Goal: Task Accomplishment & Management: Complete application form

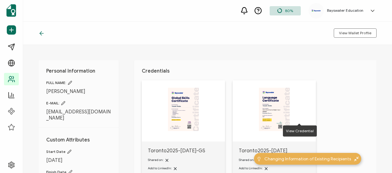
scroll to position [93, 0]
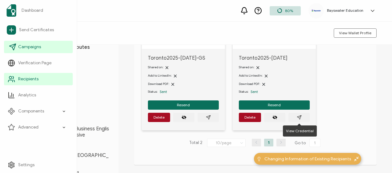
click at [39, 44] on span "Campaigns" at bounding box center [29, 47] width 23 height 6
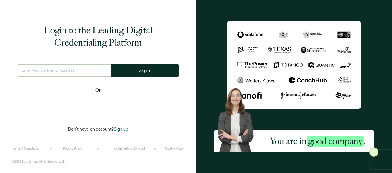
click at [41, 69] on input "text" at bounding box center [64, 70] width 94 height 12
type input "[EMAIL_ADDRESS][DOMAIN_NAME]"
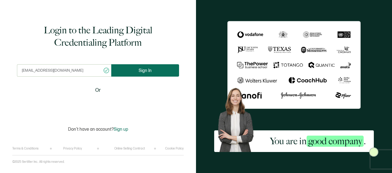
click at [145, 72] on span "Sign In" at bounding box center [145, 70] width 13 height 5
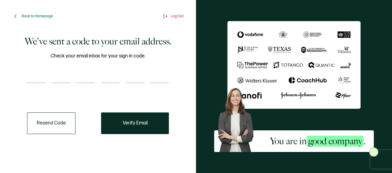
click at [32, 150] on div "We've sent a code to your email address. Check your email inbox for your sign i…" at bounding box center [98, 93] width 172 height 140
click at [45, 75] on input "number" at bounding box center [36, 77] width 19 height 12
type input "2"
type input "3"
type input "9"
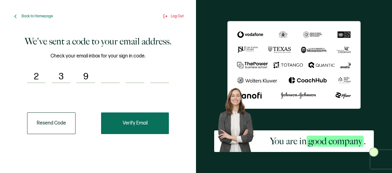
type input "3"
type input "4"
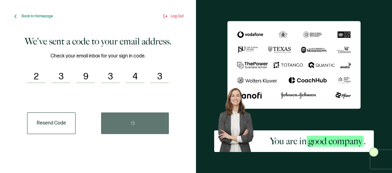
type input "3"
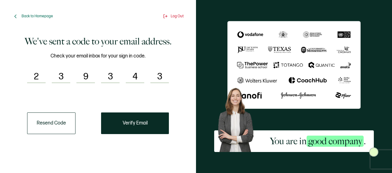
click at [108, 145] on div "We've sent a code to your email address. Check your email inbox for your sign i…" at bounding box center [98, 93] width 172 height 140
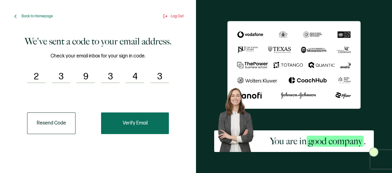
click at [141, 123] on span "Verify Email" at bounding box center [135, 123] width 25 height 5
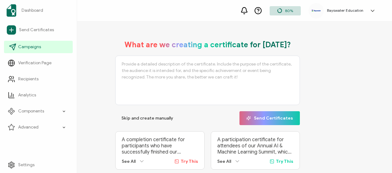
click at [18, 51] on link "Campaigns" at bounding box center [38, 47] width 69 height 12
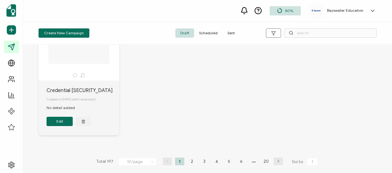
scroll to position [449, 0]
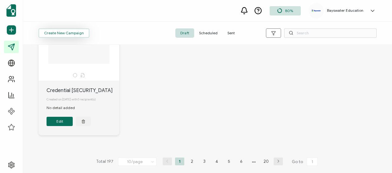
click at [62, 32] on span "Create New Campaign" at bounding box center [64, 33] width 40 height 4
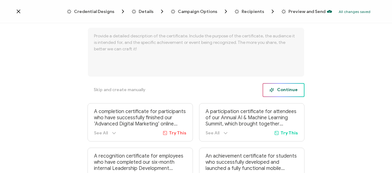
click at [272, 91] on icon "button" at bounding box center [272, 90] width 5 height 5
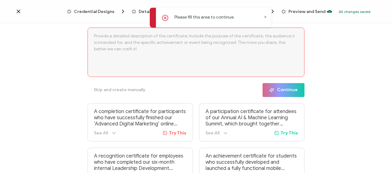
click at [264, 17] on icon at bounding box center [265, 16] width 3 height 3
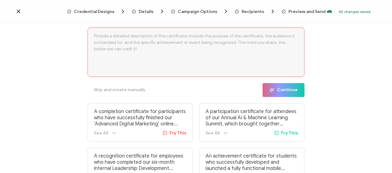
click at [16, 12] on icon at bounding box center [18, 11] width 6 height 6
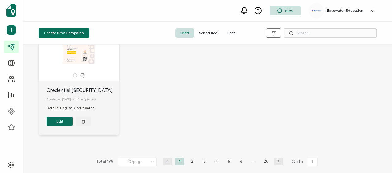
scroll to position [449, 0]
click at [191, 159] on li "2" at bounding box center [192, 161] width 9 height 8
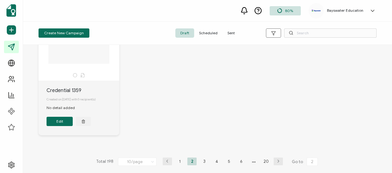
scroll to position [454, 0]
click at [201, 159] on li "3" at bounding box center [204, 161] width 9 height 8
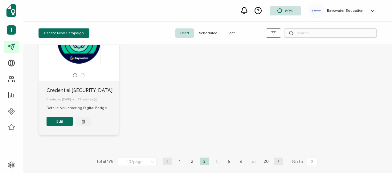
scroll to position [449, 0]
click at [215, 160] on li "4" at bounding box center [216, 161] width 9 height 8
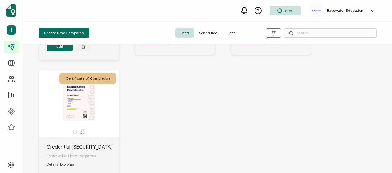
scroll to position [460, 0]
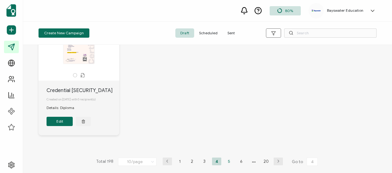
click at [225, 160] on li "5" at bounding box center [229, 161] width 9 height 8
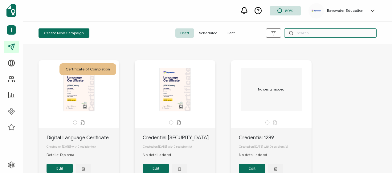
click at [302, 34] on input "text" at bounding box center [330, 32] width 93 height 9
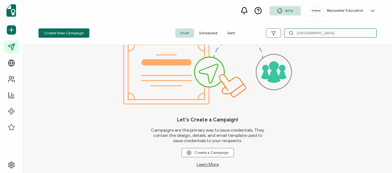
scroll to position [0, 0]
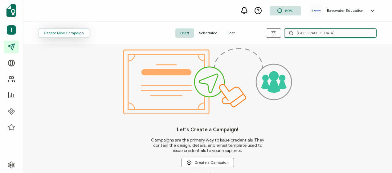
type input "[GEOGRAPHIC_DATA]"
click at [66, 32] on span "Create New Campaign" at bounding box center [64, 33] width 40 height 4
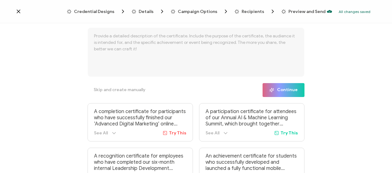
click at [107, 39] on textarea at bounding box center [196, 51] width 217 height 49
click at [18, 10] on icon at bounding box center [18, 11] width 6 height 6
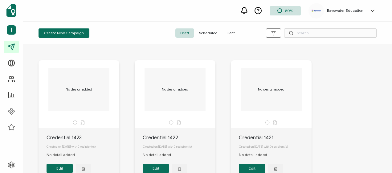
click at [206, 32] on span "Scheduled" at bounding box center [208, 32] width 28 height 9
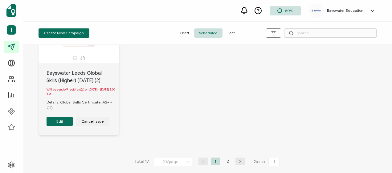
scroll to position [511, 0]
click at [228, 160] on li "2" at bounding box center [227, 161] width 9 height 8
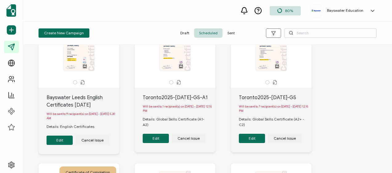
scroll to position [31, 0]
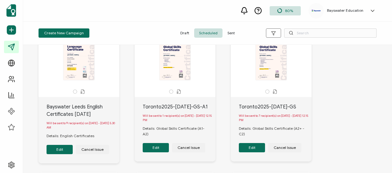
click at [171, 56] on div "The recipient’s full name, which will be automatically filled based on the info…" at bounding box center [175, 58] width 65 height 43
click at [135, 23] on div "Create New Campaign Draft Scheduled Sent" at bounding box center [207, 33] width 369 height 23
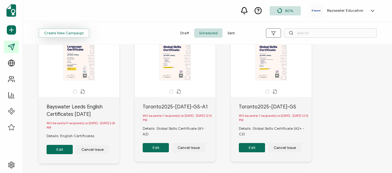
click at [72, 33] on span "Create New Campaign" at bounding box center [64, 33] width 40 height 4
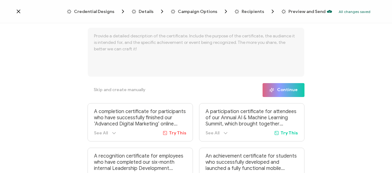
click at [120, 36] on textarea at bounding box center [196, 51] width 217 height 49
click at [19, 14] on icon at bounding box center [18, 11] width 6 height 6
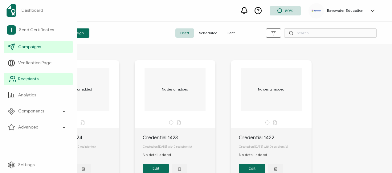
click at [25, 78] on span "Recipients" at bounding box center [28, 79] width 20 height 6
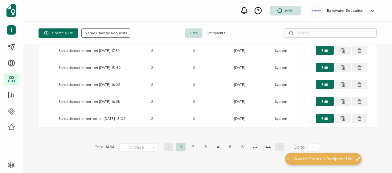
scroll to position [123, 0]
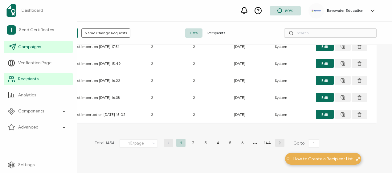
click at [39, 47] on span "Campaigns" at bounding box center [29, 47] width 23 height 6
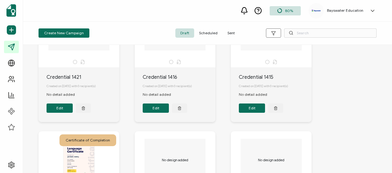
scroll to position [247, 0]
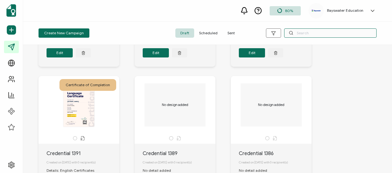
click at [297, 31] on input "text" at bounding box center [330, 32] width 93 height 9
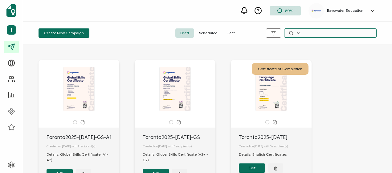
scroll to position [0, 0]
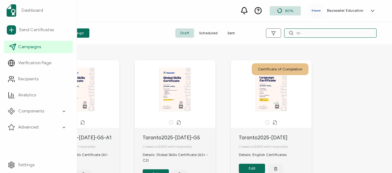
type input "to"
click at [24, 47] on span "Campaigns" at bounding box center [29, 47] width 23 height 6
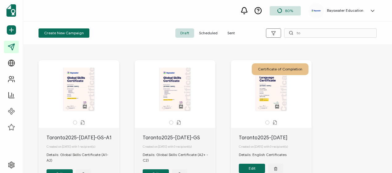
drag, startPoint x: 30, startPoint y: 45, endPoint x: 112, endPoint y: 44, distance: 82.1
click at [112, 44] on div "Create New Campaign Draft Scheduled Sent to" at bounding box center [207, 33] width 369 height 23
click at [211, 32] on span "Scheduled" at bounding box center [208, 32] width 28 height 9
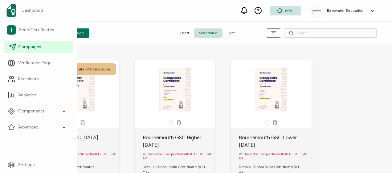
click at [10, 48] on icon at bounding box center [12, 46] width 7 height 7
drag, startPoint x: 275, startPoint y: 33, endPoint x: 13, endPoint y: 11, distance: 262.2
drag, startPoint x: 13, startPoint y: 11, endPoint x: 9, endPoint y: 12, distance: 4.1
click at [9, 12] on img at bounding box center [13, 10] width 10 height 12
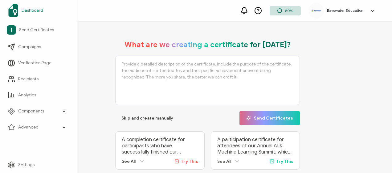
click at [25, 13] on span "Dashboard" at bounding box center [33, 10] width 22 height 6
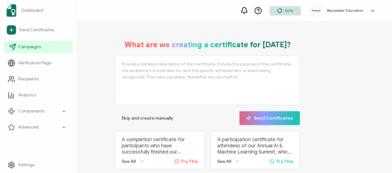
click at [13, 45] on icon at bounding box center [12, 46] width 7 height 7
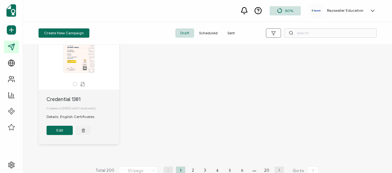
scroll to position [449, 0]
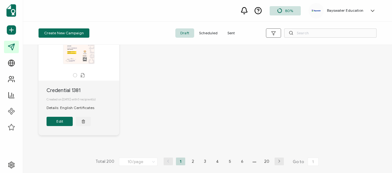
click at [278, 159] on button "button" at bounding box center [279, 161] width 9 height 8
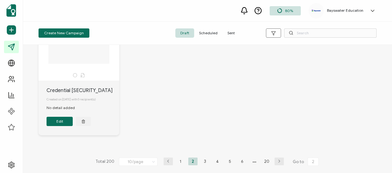
scroll to position [454, 0]
click at [204, 160] on li "3" at bounding box center [205, 161] width 9 height 8
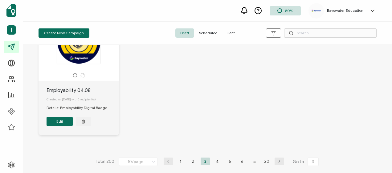
scroll to position [449, 0]
click at [218, 161] on li "4" at bounding box center [217, 161] width 9 height 8
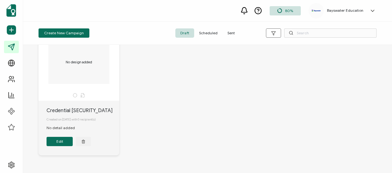
scroll to position [460, 0]
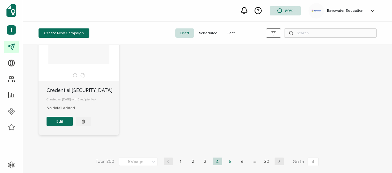
click at [228, 162] on li "5" at bounding box center [230, 161] width 9 height 8
click at [235, 160] on li "6" at bounding box center [236, 161] width 9 height 8
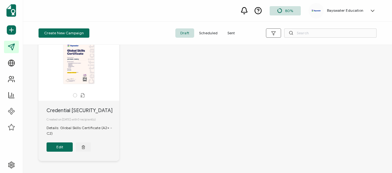
scroll to position [460, 0]
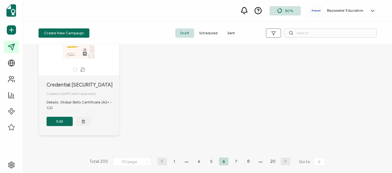
click at [235, 161] on li "7" at bounding box center [236, 161] width 9 height 8
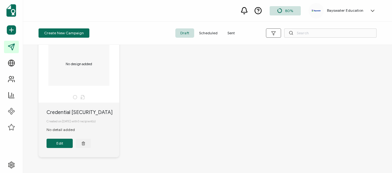
scroll to position [462, 0]
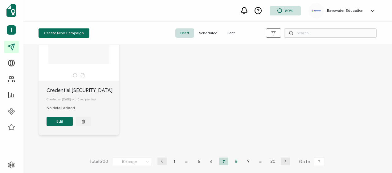
click at [234, 161] on li "8" at bounding box center [236, 161] width 9 height 8
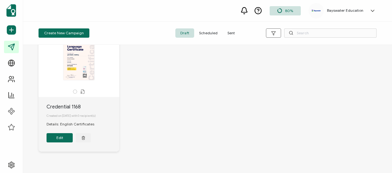
scroll to position [449, 0]
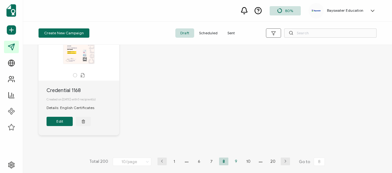
click at [234, 161] on li "9" at bounding box center [236, 161] width 9 height 8
click at [234, 160] on li "10" at bounding box center [236, 161] width 9 height 8
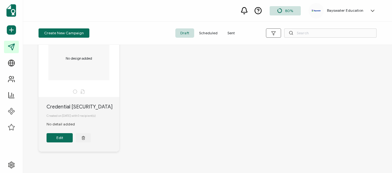
scroll to position [456, 0]
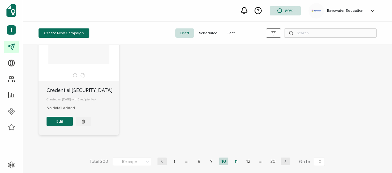
click at [235, 160] on li "11" at bounding box center [236, 161] width 9 height 8
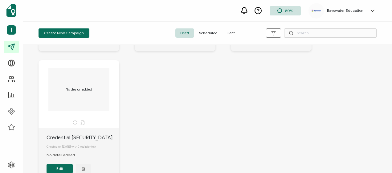
scroll to position [449, 0]
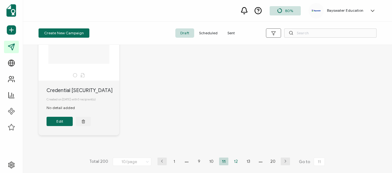
click at [233, 161] on li "12" at bounding box center [236, 161] width 9 height 8
click at [233, 161] on li "13" at bounding box center [236, 161] width 9 height 8
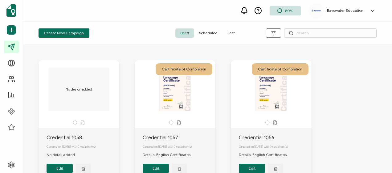
click at [369, 11] on link at bounding box center [371, 11] width 9 height 6
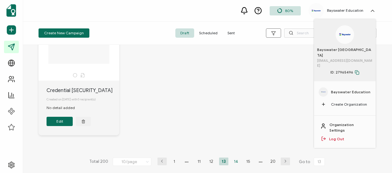
click at [235, 160] on li "14" at bounding box center [236, 161] width 9 height 8
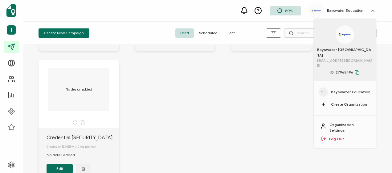
scroll to position [456, 0]
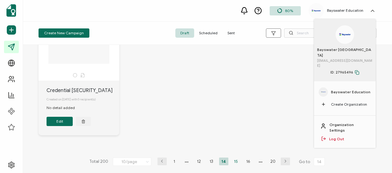
click at [235, 159] on li "15" at bounding box center [236, 161] width 9 height 8
click at [232, 160] on li "16" at bounding box center [236, 161] width 9 height 8
click at [236, 162] on li "17" at bounding box center [236, 161] width 9 height 8
click at [241, 161] on li "18" at bounding box center [242, 161] width 9 height 8
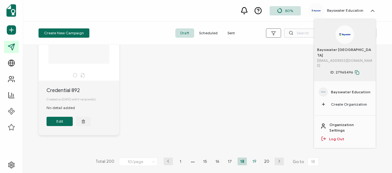
click at [255, 160] on li "19" at bounding box center [254, 161] width 9 height 8
click at [264, 159] on li "20" at bounding box center [267, 161] width 9 height 8
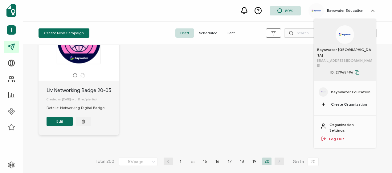
scroll to position [456, 0]
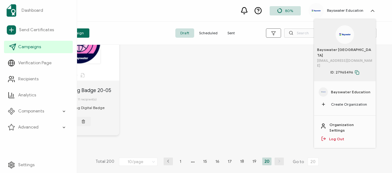
click at [35, 48] on span "Campaigns" at bounding box center [29, 47] width 23 height 6
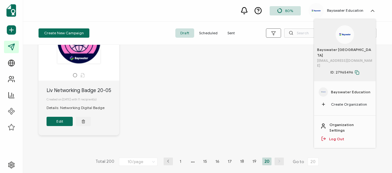
click at [167, 163] on icon "button" at bounding box center [168, 161] width 9 height 4
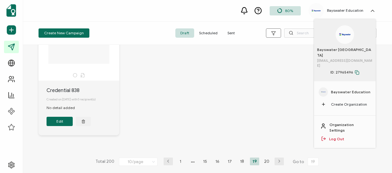
scroll to position [449, 0]
click at [176, 161] on li "1" at bounding box center [180, 161] width 9 height 8
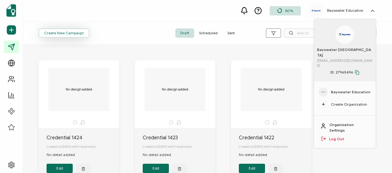
click at [60, 33] on span "Create New Campaign" at bounding box center [64, 33] width 40 height 4
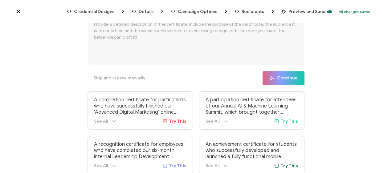
scroll to position [17, 0]
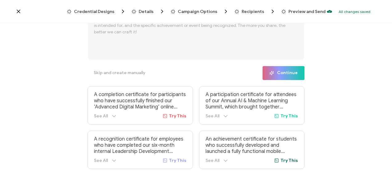
click at [116, 30] on textarea at bounding box center [196, 34] width 217 height 49
click at [138, 75] on span "Skip and create manually" at bounding box center [120, 73] width 52 height 4
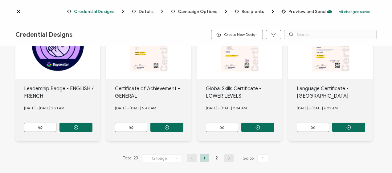
scroll to position [312, 0]
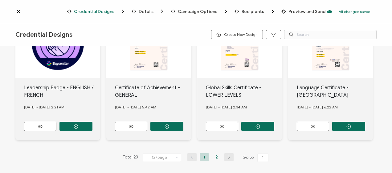
click at [214, 153] on li "2" at bounding box center [216, 157] width 9 height 8
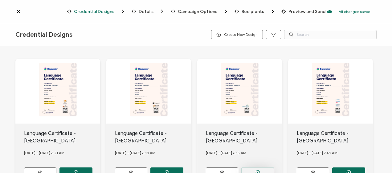
click at [93, 169] on button "button" at bounding box center [76, 171] width 33 height 9
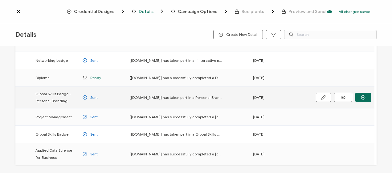
scroll to position [123, 0]
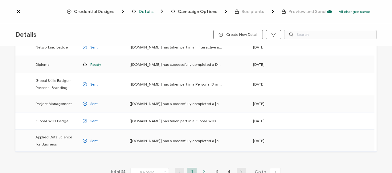
click at [205, 168] on li "2" at bounding box center [204, 172] width 9 height 8
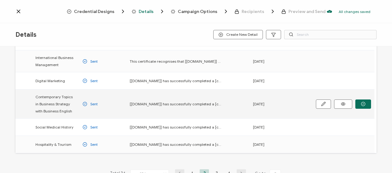
scroll to position [154, 0]
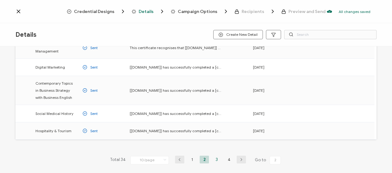
click at [215, 158] on li "3" at bounding box center [216, 160] width 9 height 8
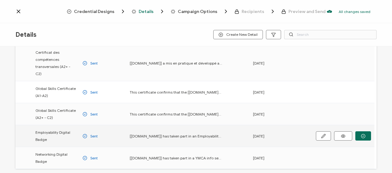
scroll to position [154, 0]
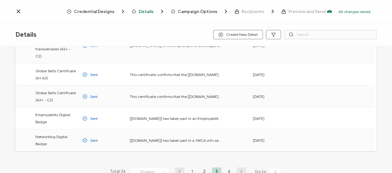
click at [226, 167] on li "4" at bounding box center [229, 171] width 9 height 8
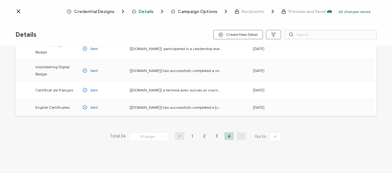
scroll to position [42, 0]
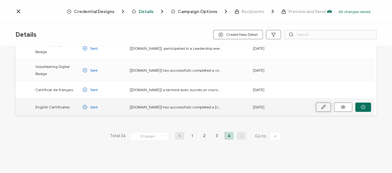
click at [0, 0] on icon "button" at bounding box center [0, 0] width 0 height 0
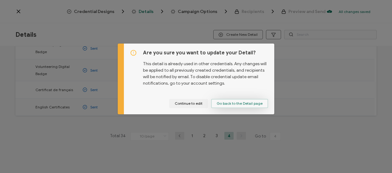
click at [236, 103] on span "Go back to the Detail page" at bounding box center [240, 104] width 46 height 4
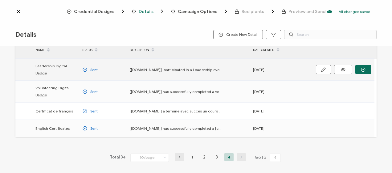
scroll to position [0, 0]
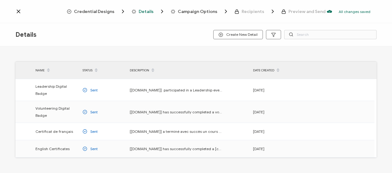
click at [19, 13] on icon at bounding box center [18, 11] width 6 height 6
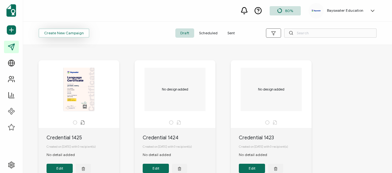
click at [65, 32] on span "Create New Campaign" at bounding box center [64, 33] width 40 height 4
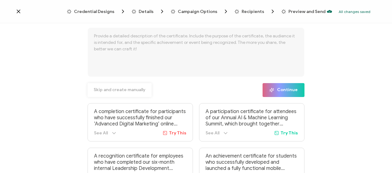
click at [106, 89] on span "Skip and create manually" at bounding box center [120, 90] width 52 height 4
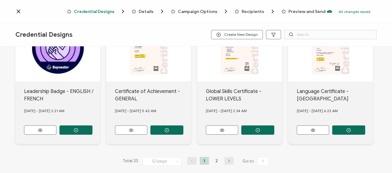
scroll to position [312, 0]
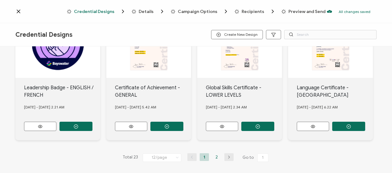
click at [217, 153] on li "2" at bounding box center [216, 157] width 9 height 8
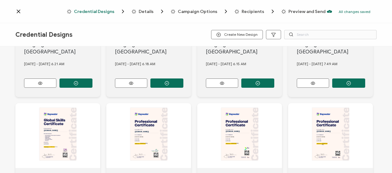
scroll to position [58, 0]
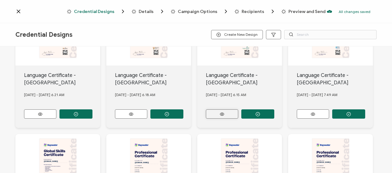
click at [44, 112] on icon at bounding box center [40, 114] width 8 height 5
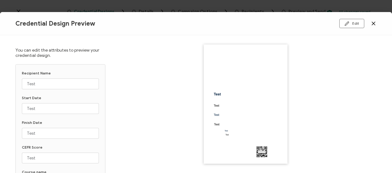
click at [373, 23] on icon at bounding box center [373, 23] width 3 height 3
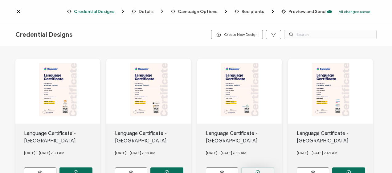
click at [78, 170] on icon "button" at bounding box center [76, 172] width 5 height 5
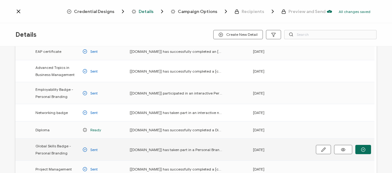
scroll to position [62, 0]
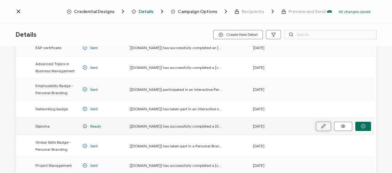
click at [0, 0] on icon "button" at bounding box center [0, 0] width 0 height 0
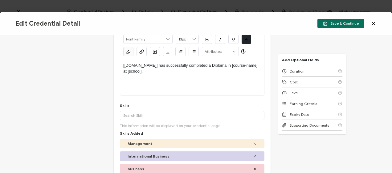
scroll to position [123, 0]
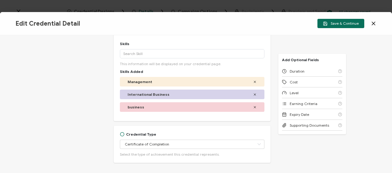
click at [375, 22] on icon at bounding box center [374, 23] width 6 height 6
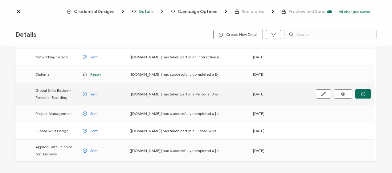
scroll to position [123, 0]
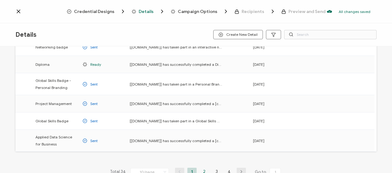
click at [202, 168] on li "2" at bounding box center [204, 172] width 9 height 8
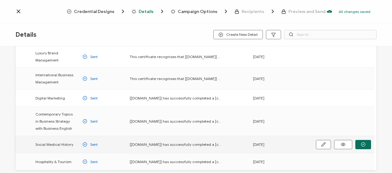
scroll to position [154, 0]
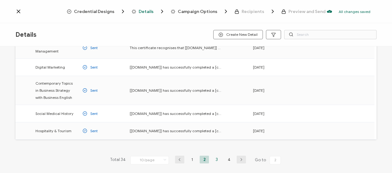
click at [217, 159] on li "3" at bounding box center [216, 160] width 9 height 8
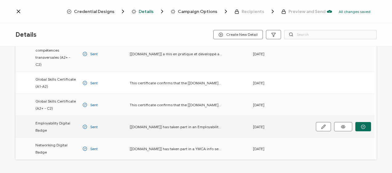
scroll to position [154, 0]
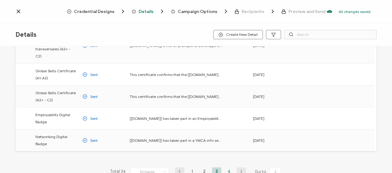
click at [228, 167] on li "4" at bounding box center [229, 171] width 9 height 8
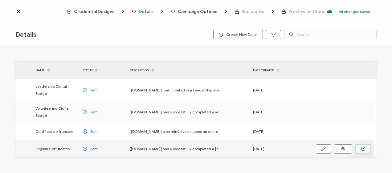
click at [0, 0] on button "button" at bounding box center [0, 0] width 0 height 0
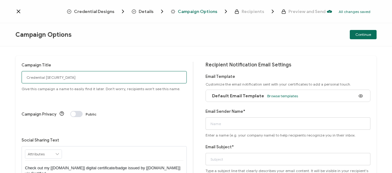
click at [32, 78] on input "Credential [SECURITY_DATA]" at bounding box center [104, 77] width 165 height 12
drag, startPoint x: 64, startPoint y: 78, endPoint x: 19, endPoint y: 75, distance: 44.6
click at [19, 75] on div "Campaign Title Credential 1426 Give this campaign a name to easily find it late…" at bounding box center [196, 141] width 362 height 170
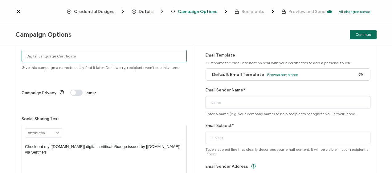
scroll to position [31, 0]
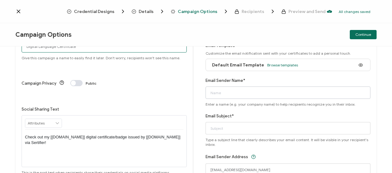
type input "Digital Language Certificate"
click at [233, 95] on input "Email Sender Name*" at bounding box center [288, 92] width 165 height 12
type input "Bayswater [GEOGRAPHIC_DATA]"
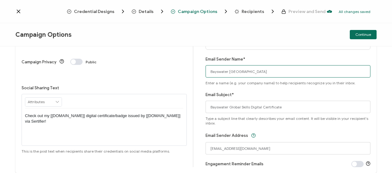
scroll to position [62, 0]
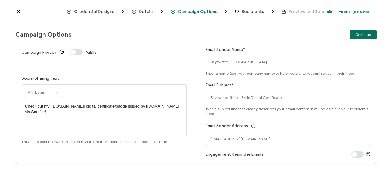
click at [232, 138] on input "[EMAIL_ADDRESS][DOMAIN_NAME]" at bounding box center [288, 138] width 165 height 12
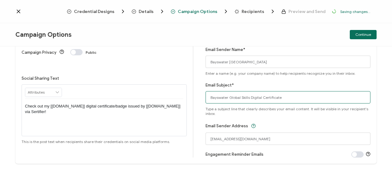
drag, startPoint x: 248, startPoint y: 97, endPoint x: 227, endPoint y: 97, distance: 20.4
click at [227, 97] on input "Bayswater Global Skills Digital Certificate" at bounding box center [288, 97] width 165 height 12
type input "Bayswater Digital Certificate"
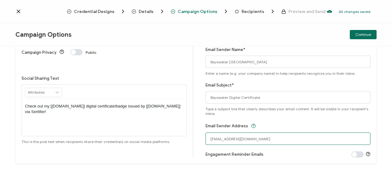
click at [225, 138] on input "[EMAIL_ADDRESS][DOMAIN_NAME]" at bounding box center [288, 138] width 165 height 12
click at [208, 138] on input "[EMAIL_ADDRESS][DOMAIN_NAME]" at bounding box center [288, 138] width 165 height 12
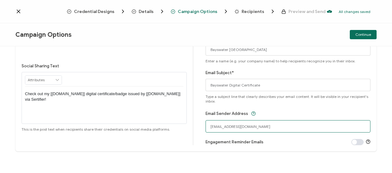
click at [274, 127] on input "[EMAIL_ADDRESS][DOMAIN_NAME]" at bounding box center [288, 126] width 165 height 12
click at [245, 126] on input "[EMAIL_ADDRESS][DOMAIN_NAME]" at bounding box center [288, 126] width 165 height 12
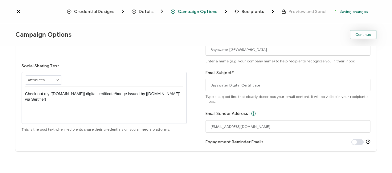
click at [367, 35] on span "Continue" at bounding box center [364, 35] width 16 height 4
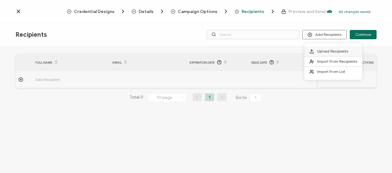
click at [329, 53] on span "Upload Recipients" at bounding box center [333, 51] width 31 height 5
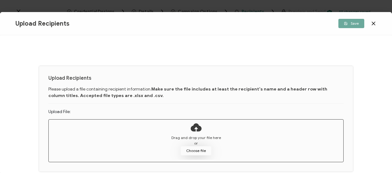
click at [198, 150] on button "Choose file" at bounding box center [196, 150] width 31 height 9
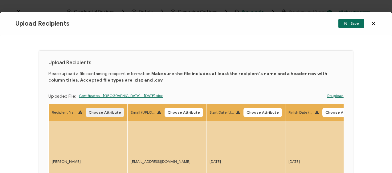
click at [103, 113] on span "Choose Attribute" at bounding box center [105, 112] width 32 height 4
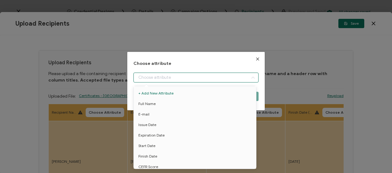
click at [182, 77] on input "dialog" at bounding box center [196, 78] width 125 height 10
click at [150, 103] on span "Full Name" at bounding box center [147, 103] width 17 height 10
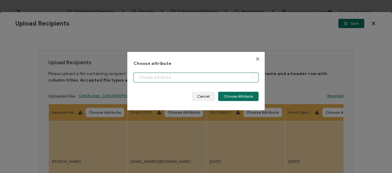
type input "Full Name"
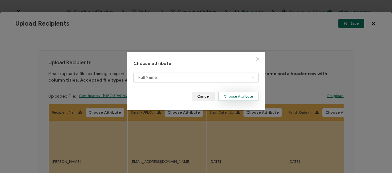
click at [234, 96] on button "Choose Attribute" at bounding box center [238, 96] width 40 height 9
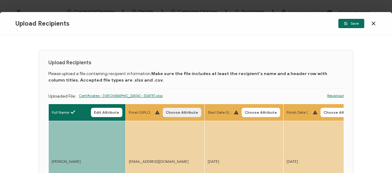
click at [181, 112] on span "Choose Attribute" at bounding box center [182, 112] width 32 height 4
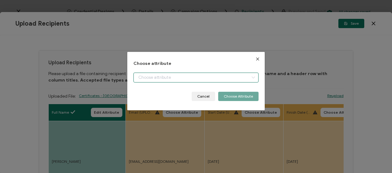
click at [191, 78] on input "dialog" at bounding box center [196, 78] width 125 height 10
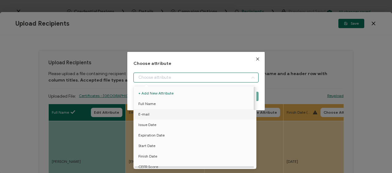
click at [152, 115] on li "E-mail" at bounding box center [196, 114] width 128 height 10
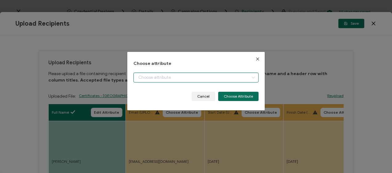
type input "E-mail"
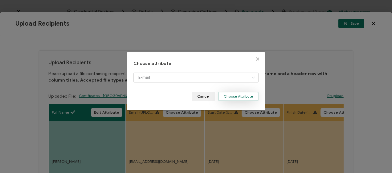
click at [231, 97] on button "Choose Attribute" at bounding box center [238, 96] width 40 height 9
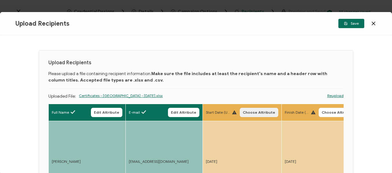
click at [260, 112] on span "Choose Attribute" at bounding box center [259, 112] width 32 height 4
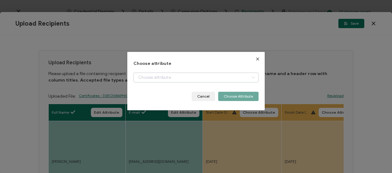
click at [251, 77] on icon "dialog" at bounding box center [254, 78] width 8 height 10
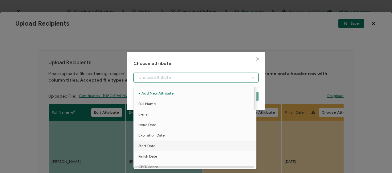
click at [157, 146] on li "Start Date" at bounding box center [196, 145] width 128 height 10
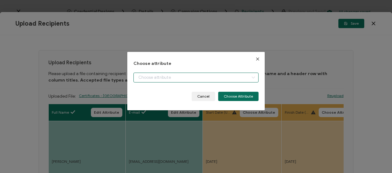
type input "Start Date"
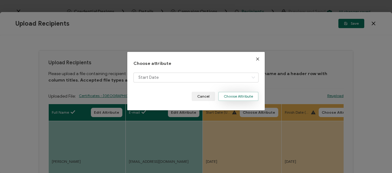
click at [244, 95] on button "Choose Attribute" at bounding box center [238, 96] width 40 height 9
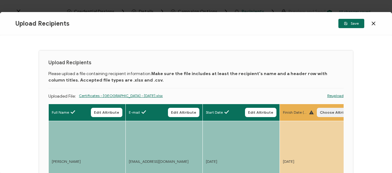
click at [332, 110] on span "Choose Attribute" at bounding box center [336, 112] width 32 height 4
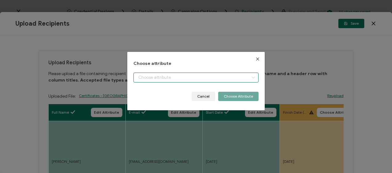
click at [188, 77] on input "dialog" at bounding box center [196, 78] width 125 height 10
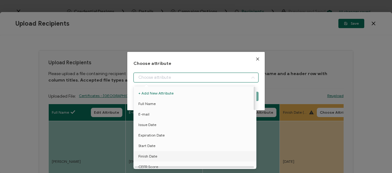
click at [145, 154] on span "Finish Date" at bounding box center [148, 156] width 19 height 10
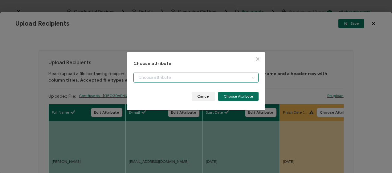
type input "Finish Date"
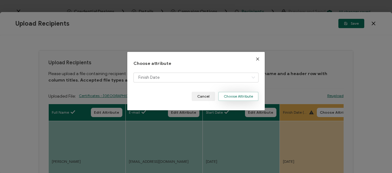
click at [238, 94] on button "Choose Attribute" at bounding box center [238, 96] width 40 height 9
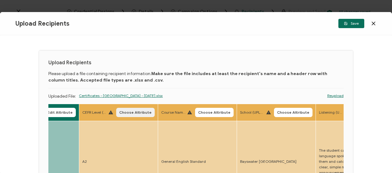
click at [136, 112] on span "Choose Attribute" at bounding box center [135, 112] width 32 height 4
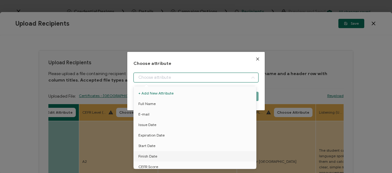
click at [156, 77] on input "dialog" at bounding box center [196, 78] width 125 height 10
click at [150, 135] on span "CEFR Score" at bounding box center [149, 136] width 20 height 10
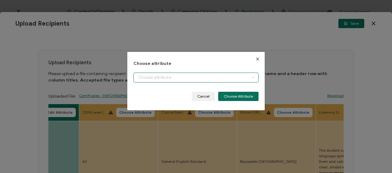
type input "CEFR Score"
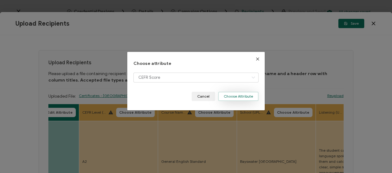
click at [238, 96] on button "Choose Attribute" at bounding box center [238, 96] width 40 height 9
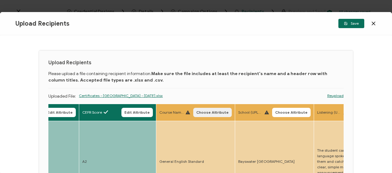
click at [199, 112] on span "Choose Attribute" at bounding box center [213, 112] width 32 height 4
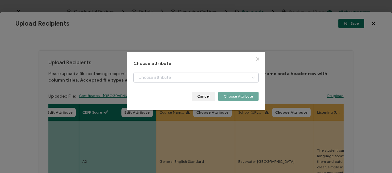
click at [253, 78] on icon "dialog" at bounding box center [254, 78] width 8 height 10
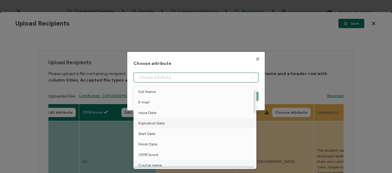
scroll to position [62, 0]
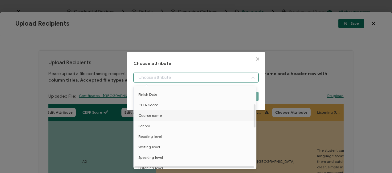
click at [151, 114] on span "Course name" at bounding box center [150, 115] width 23 height 10
type input "Course name"
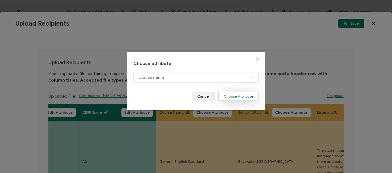
click at [240, 97] on button "Choose Attribute" at bounding box center [238, 96] width 40 height 9
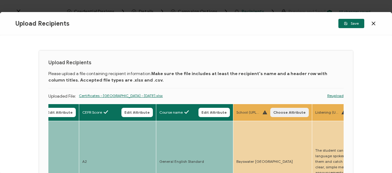
click at [295, 110] on span "Choose Attribute" at bounding box center [290, 112] width 32 height 4
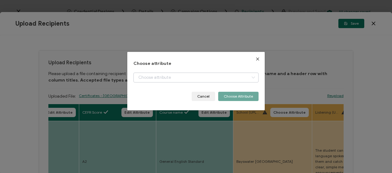
click at [251, 77] on icon "dialog" at bounding box center [254, 78] width 8 height 10
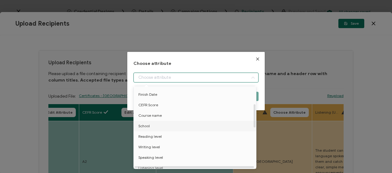
click at [146, 126] on span "School" at bounding box center [144, 126] width 11 height 10
type input "School"
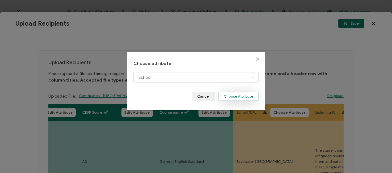
click at [244, 96] on button "Choose Attribute" at bounding box center [238, 96] width 40 height 9
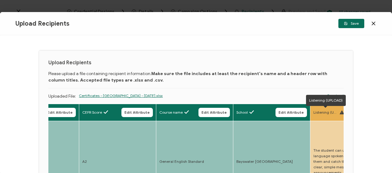
click at [327, 114] on span "Listening (UPLOAD)" at bounding box center [326, 113] width 25 height 6
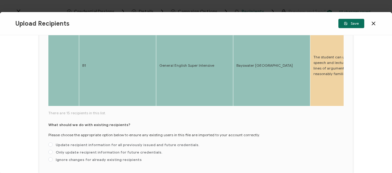
scroll to position [355, 0]
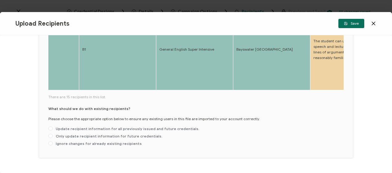
drag, startPoint x: 73, startPoint y: 75, endPoint x: 88, endPoint y: 75, distance: 14.8
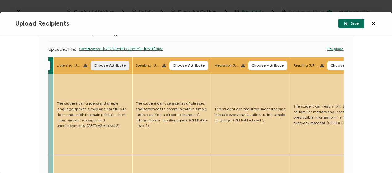
scroll to position [16, 0]
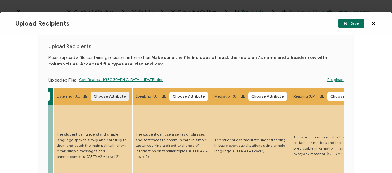
click at [115, 97] on span "Choose Attribute" at bounding box center [110, 96] width 32 height 4
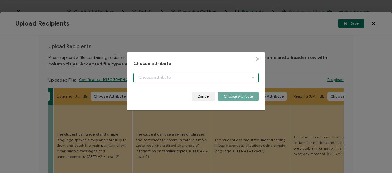
click at [175, 77] on input "dialog" at bounding box center [196, 78] width 125 height 10
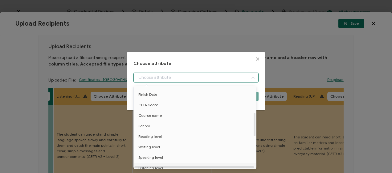
scroll to position [93, 0]
click at [155, 135] on span "Listening level" at bounding box center [151, 137] width 25 height 10
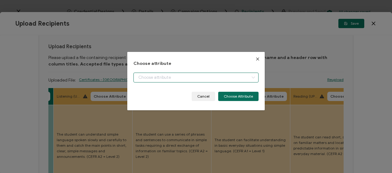
type input "Listening level"
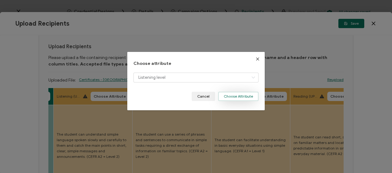
click at [245, 97] on button "Choose Attribute" at bounding box center [238, 96] width 40 height 9
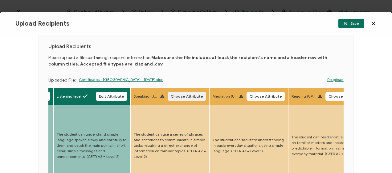
click at [190, 97] on span "Choose Attribute" at bounding box center [187, 96] width 32 height 4
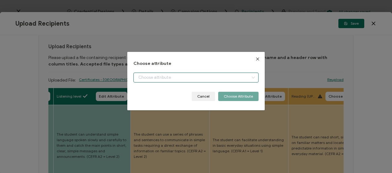
click at [183, 75] on input "dialog" at bounding box center [196, 78] width 125 height 10
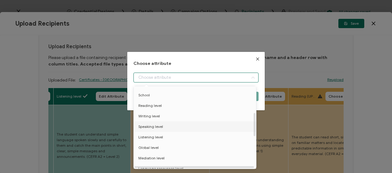
click at [160, 127] on span "Speaking level" at bounding box center [151, 126] width 25 height 10
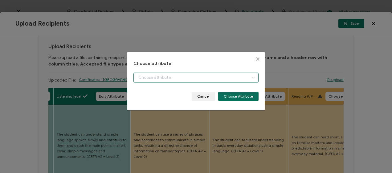
type input "Speaking level"
click at [230, 94] on button "Choose Attribute" at bounding box center [238, 96] width 40 height 9
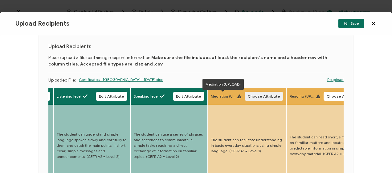
click at [263, 96] on span "Choose Attribute" at bounding box center [264, 96] width 32 height 4
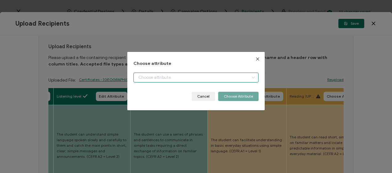
click at [191, 76] on input "dialog" at bounding box center [196, 78] width 125 height 10
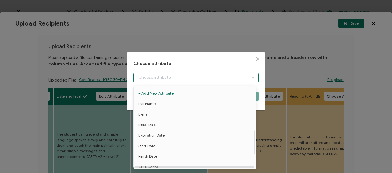
scroll to position [154, 0]
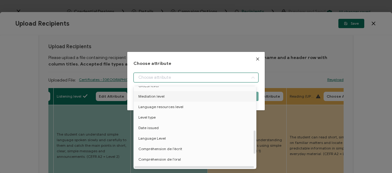
click at [152, 96] on span "Mediation level" at bounding box center [152, 96] width 26 height 10
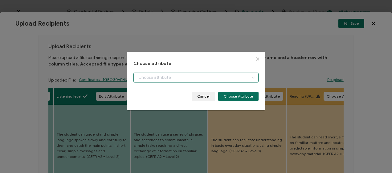
type input "Mediation level"
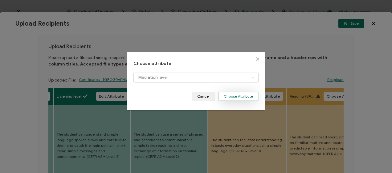
click at [229, 96] on button "Choose Attribute" at bounding box center [238, 96] width 40 height 9
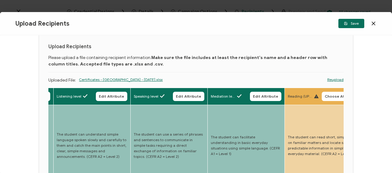
click at [305, 96] on span "Reading (UPLOAD)" at bounding box center [300, 96] width 25 height 6
click at [334, 96] on span "Choose Attribute" at bounding box center [341, 96] width 32 height 4
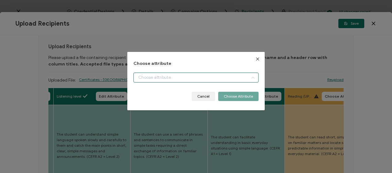
click at [177, 76] on input "dialog" at bounding box center [196, 78] width 125 height 10
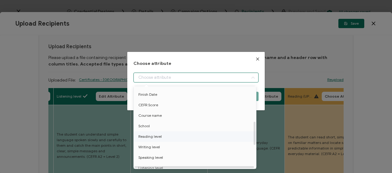
scroll to position [93, 0]
click at [148, 103] on span "Reading level" at bounding box center [150, 105] width 23 height 10
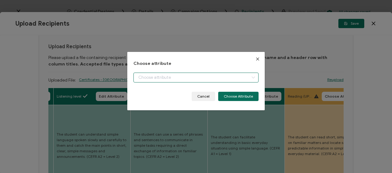
type input "Reading level"
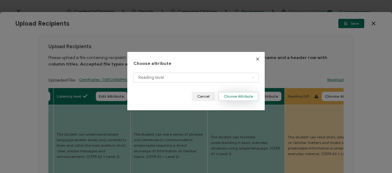
click at [228, 95] on button "Choose Attribute" at bounding box center [238, 96] width 40 height 9
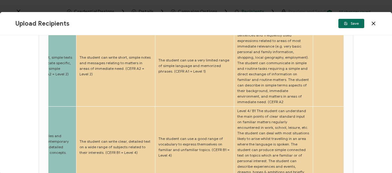
scroll to position [16, 0]
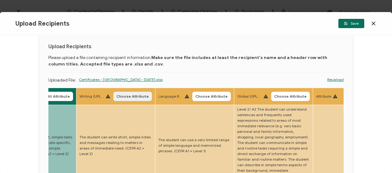
click at [135, 96] on span "Choose Attribute" at bounding box center [133, 96] width 32 height 4
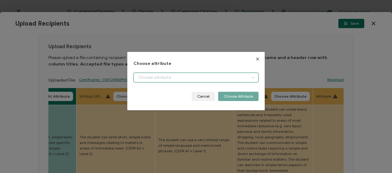
click at [149, 76] on input "dialog" at bounding box center [196, 78] width 125 height 10
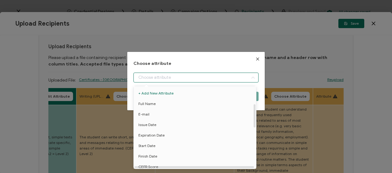
scroll to position [62, 0]
click at [152, 142] on span "Writing level" at bounding box center [150, 147] width 22 height 10
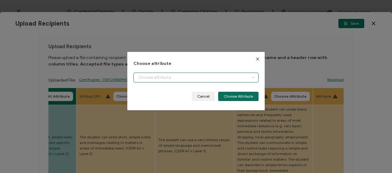
type input "Writing level"
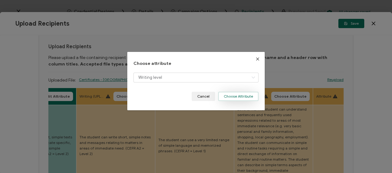
click at [243, 93] on button "Choose Attribute" at bounding box center [238, 96] width 40 height 9
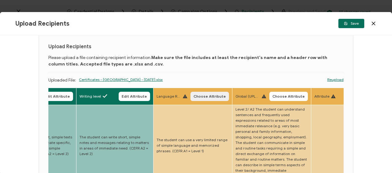
click at [206, 98] on span "Choose Attribute" at bounding box center [210, 96] width 32 height 4
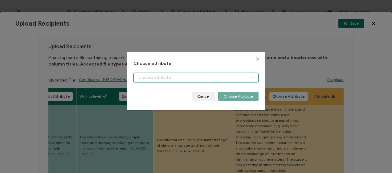
click at [160, 77] on input "dialog" at bounding box center [196, 78] width 125 height 10
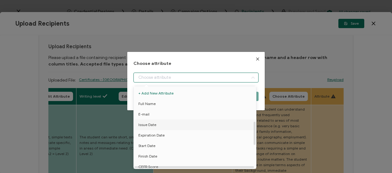
scroll to position [123, 0]
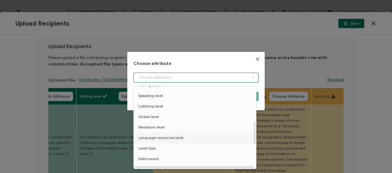
click at [169, 138] on span "Language resources level" at bounding box center [161, 137] width 45 height 10
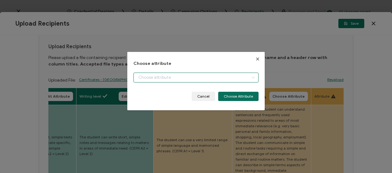
type input "Language resources level"
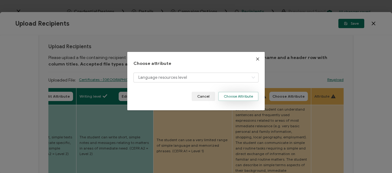
click at [226, 94] on button "Choose Attribute" at bounding box center [238, 96] width 40 height 9
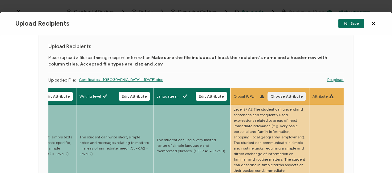
click at [287, 97] on span "Choose Attribute" at bounding box center [287, 96] width 32 height 4
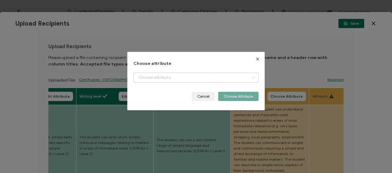
click at [252, 77] on icon "dialog" at bounding box center [254, 78] width 8 height 10
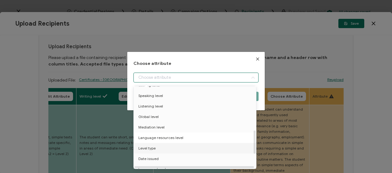
scroll to position [154, 0]
click at [162, 138] on span "Language Level" at bounding box center [152, 138] width 27 height 10
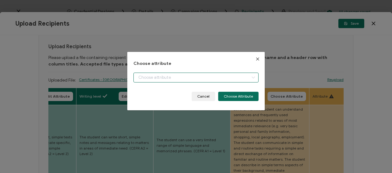
type input "Language Level"
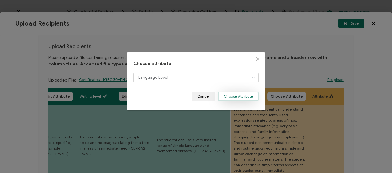
click at [227, 97] on button "Choose Attribute" at bounding box center [238, 96] width 40 height 9
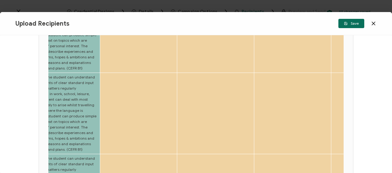
scroll to position [339, 0]
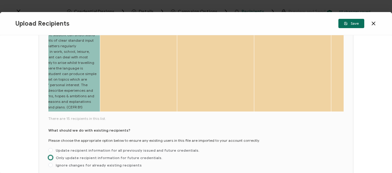
click at [51, 155] on span at bounding box center [50, 157] width 4 height 4
click at [51, 155] on input "Only update recipient information for future credentials." at bounding box center [50, 157] width 4 height 5
radio input "true"
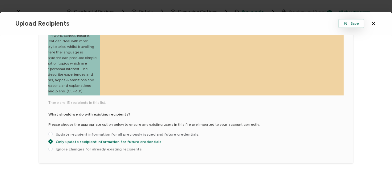
click at [347, 23] on icon "button" at bounding box center [345, 22] width 1 height 1
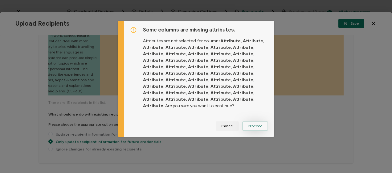
click at [248, 127] on span "Proceed" at bounding box center [255, 126] width 15 height 4
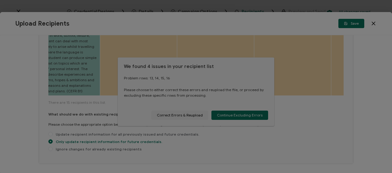
click at [168, 114] on div at bounding box center [196, 86] width 392 height 173
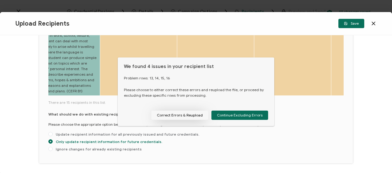
click at [190, 116] on button "Correct Errors & Reupload" at bounding box center [179, 114] width 57 height 9
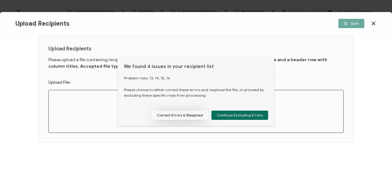
scroll to position [29, 0]
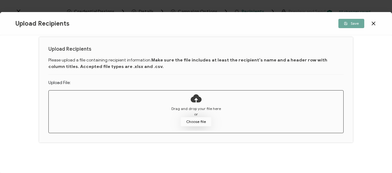
click at [192, 121] on button "Choose file" at bounding box center [196, 121] width 31 height 9
click at [202, 122] on button "Choose file" at bounding box center [196, 121] width 31 height 9
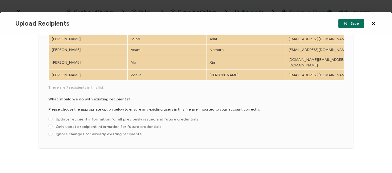
scroll to position [29, 0]
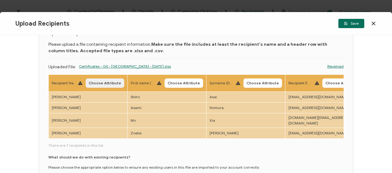
click at [97, 82] on span "Choose Attribute" at bounding box center [105, 83] width 32 height 4
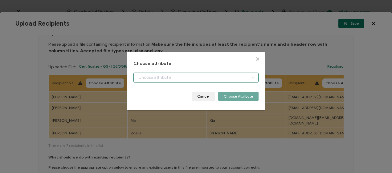
click at [167, 78] on input "dialog" at bounding box center [196, 78] width 125 height 10
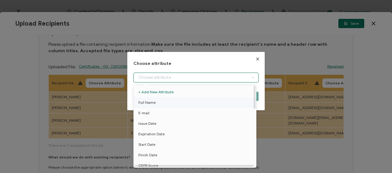
click at [151, 103] on span "Full Name" at bounding box center [147, 102] width 17 height 10
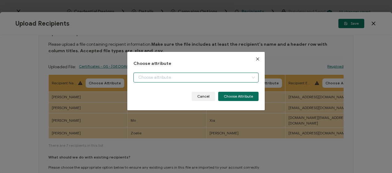
type input "Full Name"
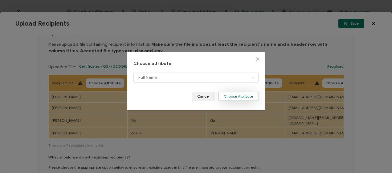
click at [235, 92] on button "Choose Attribute" at bounding box center [238, 96] width 40 height 9
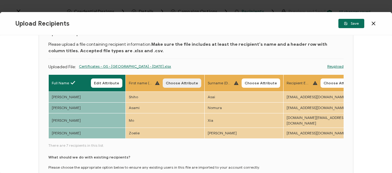
click at [175, 82] on span "Choose Attribute" at bounding box center [182, 83] width 32 height 4
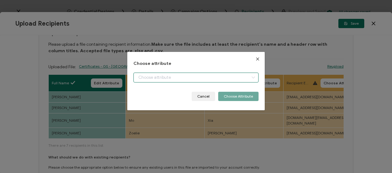
click at [188, 76] on input "dialog" at bounding box center [196, 78] width 125 height 10
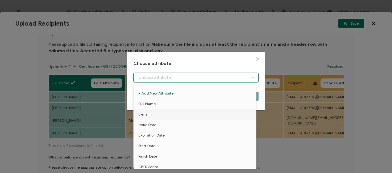
drag, startPoint x: 143, startPoint y: 103, endPoint x: 235, endPoint y: 64, distance: 100.9
click at [234, 64] on body "Credential Designs Details Campaign Options Recipients Preview and Send All cha…" at bounding box center [196, 86] width 392 height 173
drag, startPoint x: 235, startPoint y: 64, endPoint x: 255, endPoint y: 59, distance: 20.7
click at [258, 59] on icon "Close" at bounding box center [257, 58] width 5 height 5
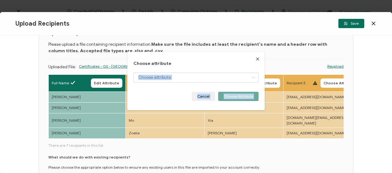
click at [255, 59] on icon "Close" at bounding box center [257, 58] width 5 height 5
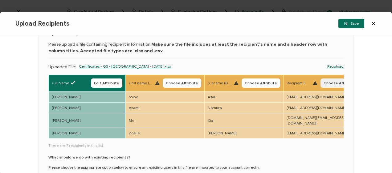
click at [332, 81] on span "Choose Attribute" at bounding box center [340, 83] width 32 height 4
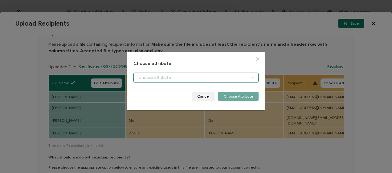
click at [156, 75] on input "dialog" at bounding box center [196, 78] width 125 height 10
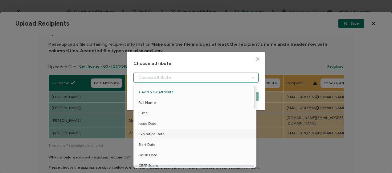
click at [146, 114] on span "E-mail" at bounding box center [144, 113] width 11 height 10
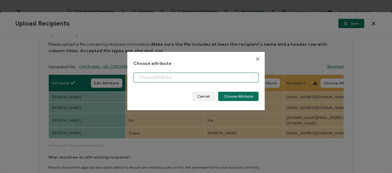
type input "E-mail"
click at [227, 97] on button "Choose Attribute" at bounding box center [238, 96] width 40 height 9
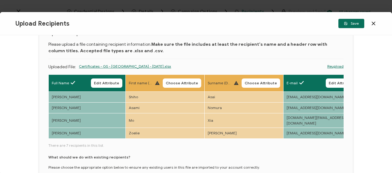
drag, startPoint x: 161, startPoint y: 137, endPoint x: 178, endPoint y: 138, distance: 17.3
click at [176, 136] on div "Full Name Edit Attribute First name (DO NOT UPLOAD) Choose Attribute Surname (D…" at bounding box center [196, 135] width 296 height 122
click at [178, 138] on div "Full Name Edit Attribute First name (DO NOT UPLOAD) Choose Attribute Surname (D…" at bounding box center [196, 135] width 296 height 122
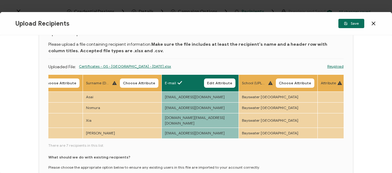
scroll to position [0, 122]
drag, startPoint x: 221, startPoint y: 137, endPoint x: 252, endPoint y: 132, distance: 31.4
click at [240, 137] on div "Full Name Edit Attribute First name (DO NOT UPLOAD) Choose Attribute Surname (D…" at bounding box center [196, 135] width 296 height 122
click at [285, 82] on span "Choose Attribute" at bounding box center [295, 83] width 32 height 4
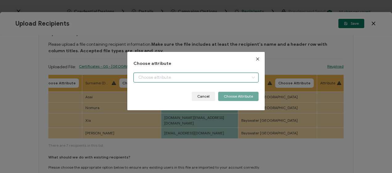
click at [190, 75] on input "dialog" at bounding box center [196, 78] width 125 height 10
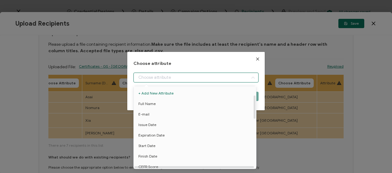
scroll to position [31, 0]
click at [145, 159] on span "School" at bounding box center [144, 156] width 11 height 10
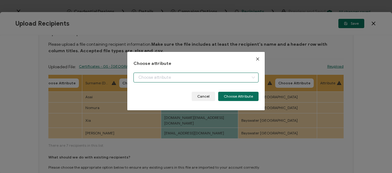
type input "School"
click at [239, 94] on button "Choose Attribute" at bounding box center [238, 96] width 40 height 9
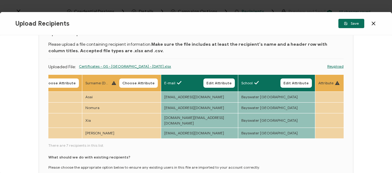
scroll to position [0, 199]
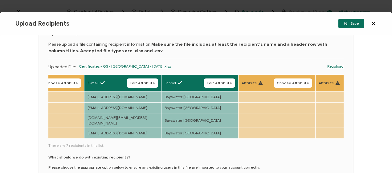
drag, startPoint x: 255, startPoint y: 135, endPoint x: 281, endPoint y: 138, distance: 26.0
click at [280, 138] on div "Full Name Edit Attribute First name (DO NOT UPLOAD) Choose Attribute Surname (D…" at bounding box center [196, 135] width 296 height 122
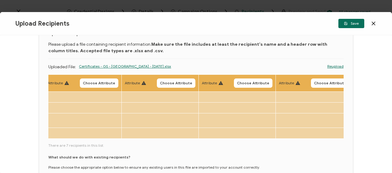
scroll to position [0, 0]
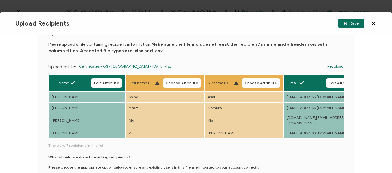
click at [282, 141] on div "Full Name Edit Attribute First name (DO NOT UPLOAD) Choose Attribute Surname (D…" at bounding box center [196, 135] width 296 height 122
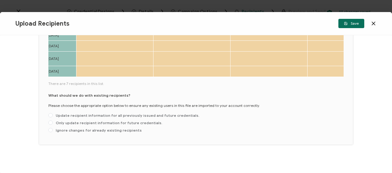
scroll to position [31, 0]
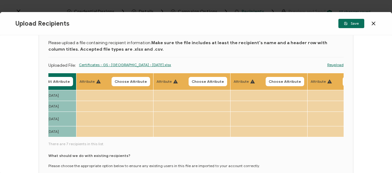
click at [333, 64] on link "Reupload" at bounding box center [336, 65] width 16 height 6
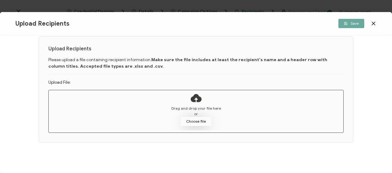
scroll to position [29, 0]
click at [201, 120] on button "Choose file" at bounding box center [196, 121] width 31 height 9
click at [196, 122] on button "Choose file" at bounding box center [196, 121] width 31 height 9
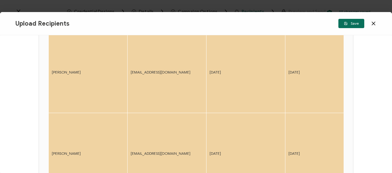
scroll to position [0, 0]
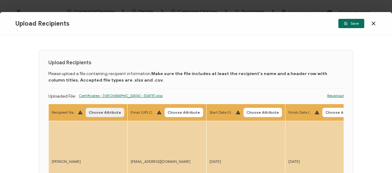
click at [100, 113] on span "Choose Attribute" at bounding box center [105, 112] width 32 height 4
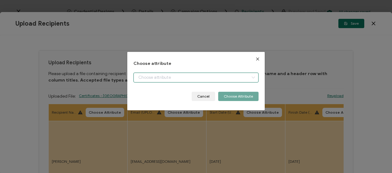
click at [148, 76] on input "dialog" at bounding box center [196, 78] width 125 height 10
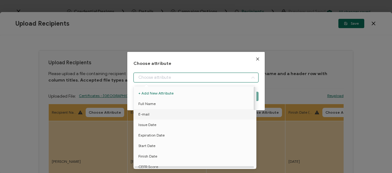
click at [142, 104] on span "Full Name" at bounding box center [147, 103] width 17 height 10
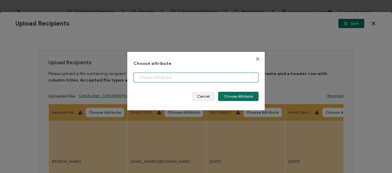
type input "Full Name"
click at [242, 95] on button "Choose Attribute" at bounding box center [238, 96] width 40 height 9
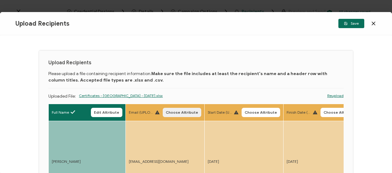
click at [187, 112] on span "Choose Attribute" at bounding box center [182, 112] width 32 height 4
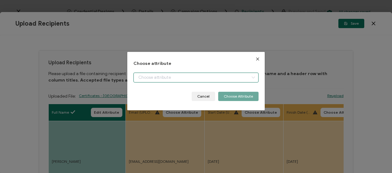
click at [154, 77] on input "dialog" at bounding box center [196, 78] width 125 height 10
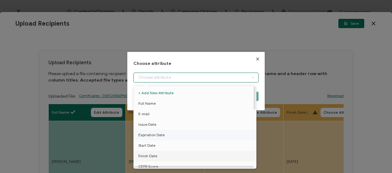
click at [142, 114] on span "E-mail" at bounding box center [144, 114] width 11 height 10
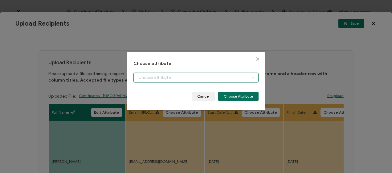
type input "E-mail"
click at [235, 85] on li "Full Name" at bounding box center [196, 85] width 128 height 0
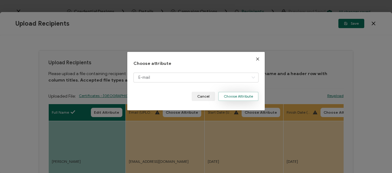
click at [231, 96] on button "Choose Attribute" at bounding box center [238, 96] width 40 height 9
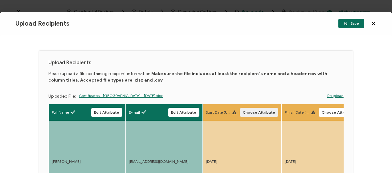
click at [251, 114] on span "Choose Attribute" at bounding box center [259, 112] width 32 height 4
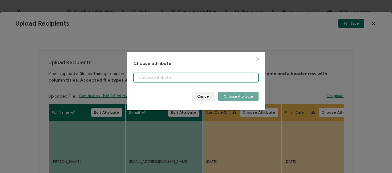
click at [205, 75] on input "dialog" at bounding box center [196, 78] width 125 height 10
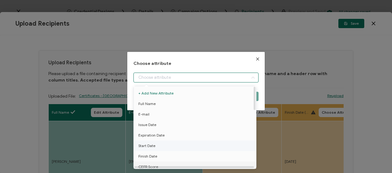
click at [148, 146] on span "Start Date" at bounding box center [147, 145] width 17 height 10
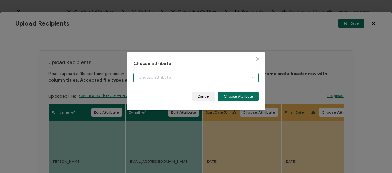
type input "Start Date"
click at [236, 86] on ul "+ Add New Attribute Full Name E-mail Issue Date Expiration Date Start Date Fini…" at bounding box center [196, 86] width 125 height 0
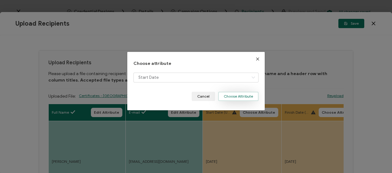
click at [234, 96] on button "Choose Attribute" at bounding box center [238, 96] width 40 height 9
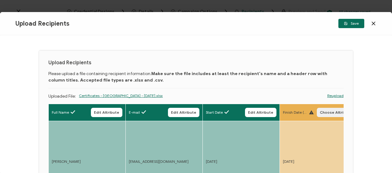
click at [329, 112] on span "Choose Attribute" at bounding box center [336, 112] width 32 height 4
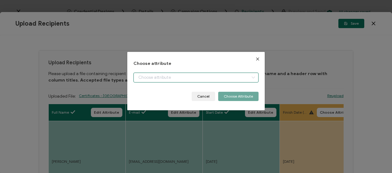
click at [181, 77] on input "dialog" at bounding box center [196, 78] width 125 height 10
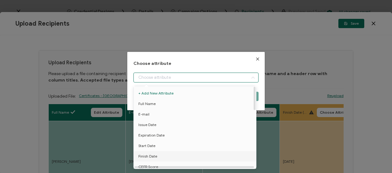
click at [147, 156] on span "Finish Date" at bounding box center [148, 156] width 19 height 10
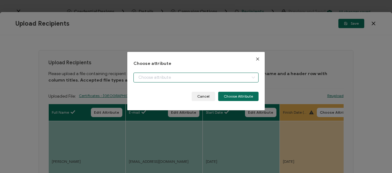
type input "Finish Date"
click at [244, 94] on body "Credential Designs Details Campaign Options Recipients Preview and Send All cha…" at bounding box center [196, 86] width 392 height 173
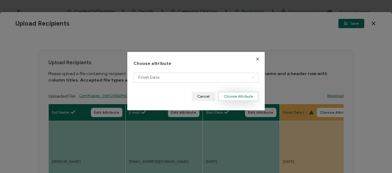
click at [251, 98] on button "Choose Attribute" at bounding box center [238, 96] width 40 height 9
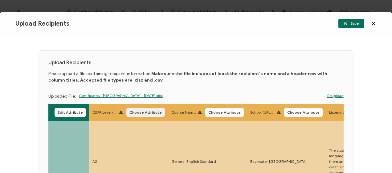
click at [148, 112] on span "Choose Attribute" at bounding box center [146, 112] width 32 height 4
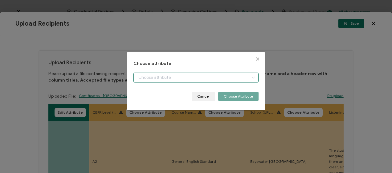
click at [159, 77] on input "dialog" at bounding box center [196, 78] width 125 height 10
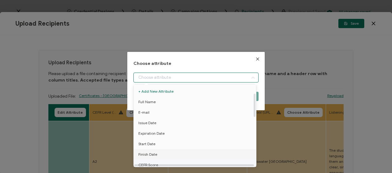
click at [149, 160] on span "CEFR Score" at bounding box center [149, 165] width 20 height 10
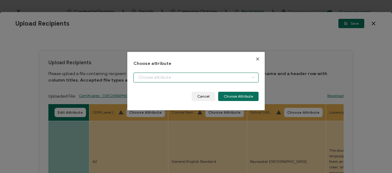
type input "CEFR Score"
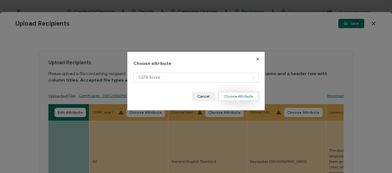
click at [231, 96] on button "Choose Attribute" at bounding box center [238, 96] width 40 height 9
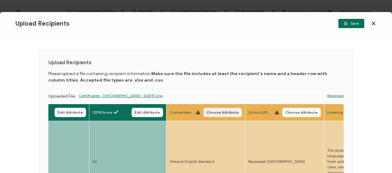
click at [229, 111] on span "Choose Attribute" at bounding box center [223, 112] width 32 height 4
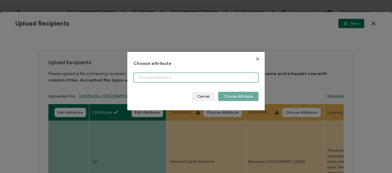
click at [173, 76] on input "dialog" at bounding box center [196, 78] width 125 height 10
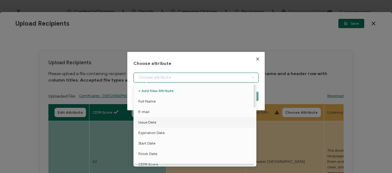
click at [160, 169] on span "Course name" at bounding box center [150, 174] width 23 height 10
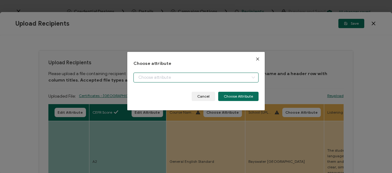
type input "Course name"
click at [240, 83] on li "CEFR Score" at bounding box center [196, 83] width 128 height 0
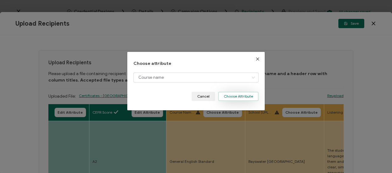
click at [225, 95] on button "Choose Attribute" at bounding box center [238, 96] width 40 height 9
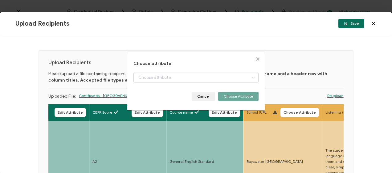
click at [292, 110] on div "Choose attribute Cancel Choose Attribute" at bounding box center [196, 86] width 392 height 173
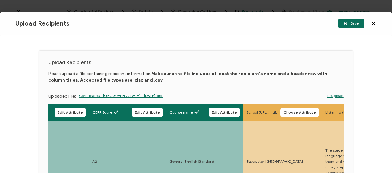
click at [305, 110] on span "Choose Attribute" at bounding box center [300, 112] width 32 height 4
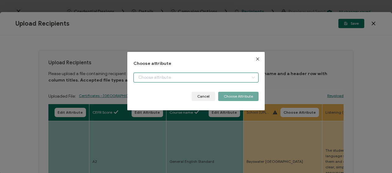
click at [175, 75] on input "dialog" at bounding box center [196, 78] width 125 height 10
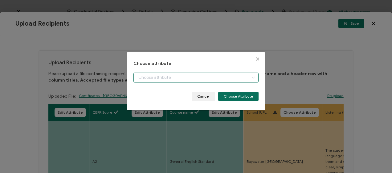
type input "School"
click at [246, 83] on li "Start Date" at bounding box center [196, 83] width 128 height 0
click at [239, 96] on button "Choose Attribute" at bounding box center [238, 96] width 40 height 9
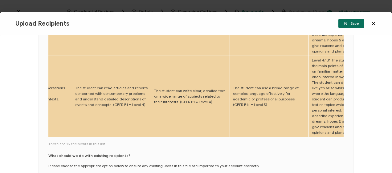
scroll to position [0, 422]
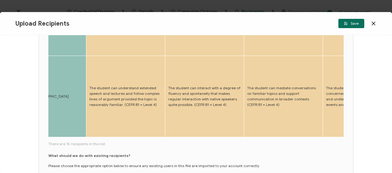
scroll to position [0, 482]
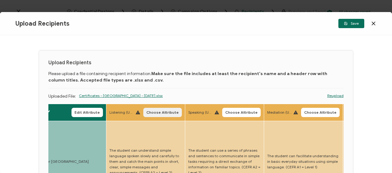
click at [172, 111] on span "Choose Attribute" at bounding box center [163, 112] width 32 height 4
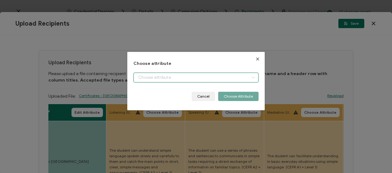
click at [189, 79] on input "dialog" at bounding box center [196, 78] width 125 height 10
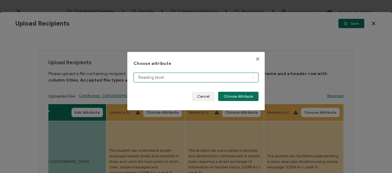
scroll to position [123, 0]
drag, startPoint x: 231, startPoint y: 96, endPoint x: 206, endPoint y: 80, distance: 29.2
click at [206, 80] on body "Credential Designs Details Campaign Options Recipients Preview and Send All cha…" at bounding box center [196, 86] width 392 height 173
click at [204, 78] on input "Reading level" at bounding box center [196, 78] width 125 height 10
click at [171, 78] on input "Reading level" at bounding box center [196, 78] width 125 height 10
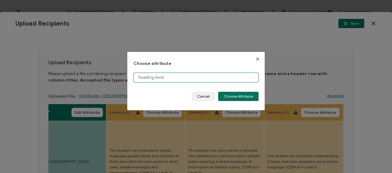
type input "Reading level"
click at [171, 78] on input "Reading level" at bounding box center [196, 78] width 125 height 10
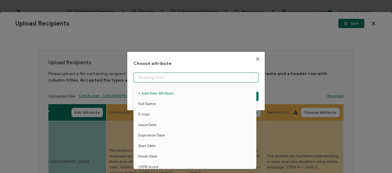
scroll to position [36, 0]
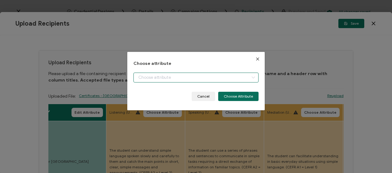
type input "Listening level"
click at [239, 95] on button "Choose Attribute" at bounding box center [238, 96] width 40 height 9
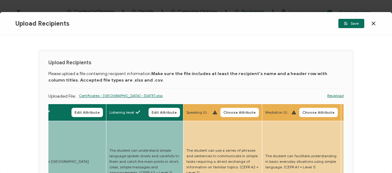
click at [243, 112] on span "Choose Attribute" at bounding box center [240, 112] width 32 height 4
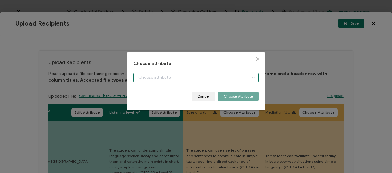
click at [183, 78] on input "dialog" at bounding box center [196, 78] width 125 height 10
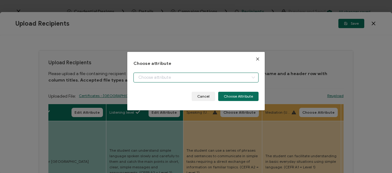
type input "Speaking level"
click at [236, 96] on button "Choose Attribute" at bounding box center [238, 96] width 40 height 9
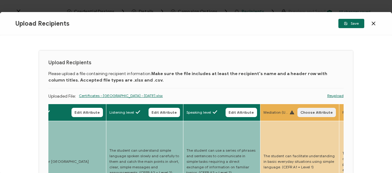
click at [309, 114] on span "Choose Attribute" at bounding box center [317, 112] width 32 height 4
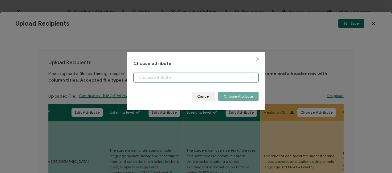
click at [223, 78] on input "dialog" at bounding box center [196, 78] width 125 height 10
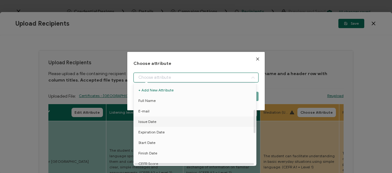
scroll to position [93, 0]
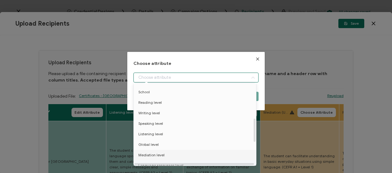
click at [153, 150] on span "Mediation level" at bounding box center [152, 155] width 26 height 10
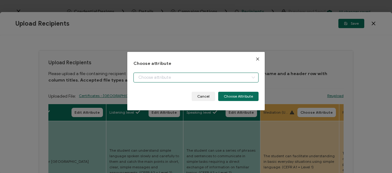
type input "Mediation level"
click at [237, 96] on body "Credential Designs Details Campaign Options Recipients Preview and Send All cha…" at bounding box center [196, 86] width 392 height 173
click at [233, 94] on button "Choose Attribute" at bounding box center [238, 96] width 40 height 9
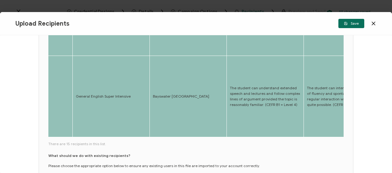
scroll to position [0, 1133]
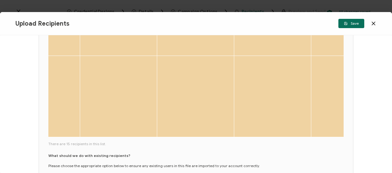
drag, startPoint x: 118, startPoint y: 122, endPoint x: 74, endPoint y: 119, distance: 44.8
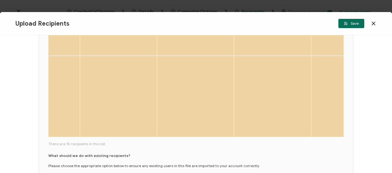
click at [80, 119] on td at bounding box center [118, 96] width 77 height 81
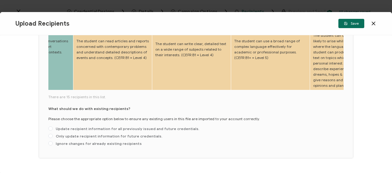
scroll to position [17, 0]
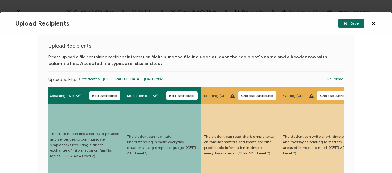
click at [252, 94] on span "Choose Attribute" at bounding box center [257, 96] width 32 height 4
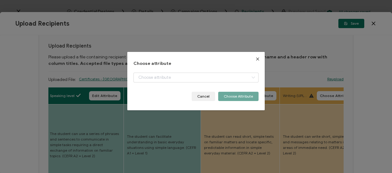
click at [197, 77] on div "dialog" at bounding box center [196, 82] width 125 height 19
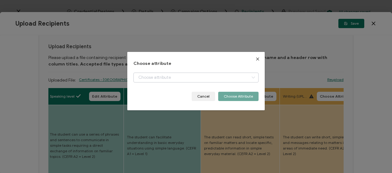
click at [250, 76] on icon "dialog" at bounding box center [254, 78] width 8 height 10
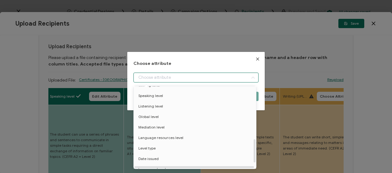
scroll to position [185, 0]
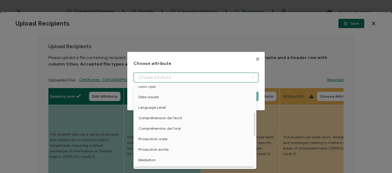
click at [155, 18] on span "Reading level" at bounding box center [150, 13] width 23 height 10
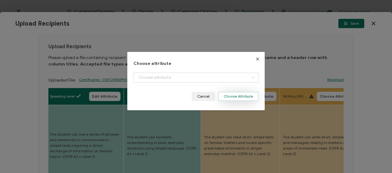
click at [233, 94] on button "Choose Attribute" at bounding box center [238, 96] width 40 height 9
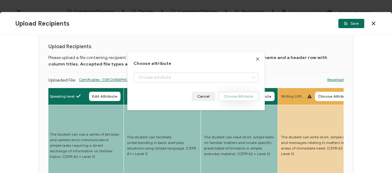
scroll to position [0, 0]
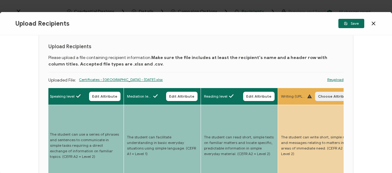
click at [334, 97] on span "Choose Attribute" at bounding box center [334, 96] width 32 height 4
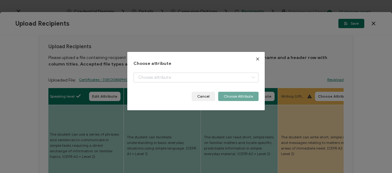
click at [167, 79] on div "dialog" at bounding box center [196, 82] width 125 height 19
click at [251, 79] on icon "dialog" at bounding box center [254, 78] width 8 height 10
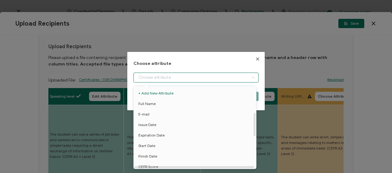
scroll to position [93, 0]
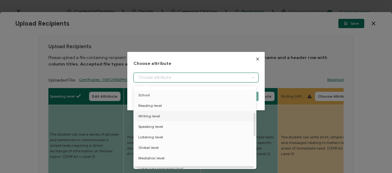
click at [151, 118] on ul "+ Add New Attribute Full Name E-mail Issue Date Expiration Date Start Date Fini…" at bounding box center [196, 137] width 125 height 287
click at [146, 115] on span "Writing level" at bounding box center [150, 116] width 22 height 10
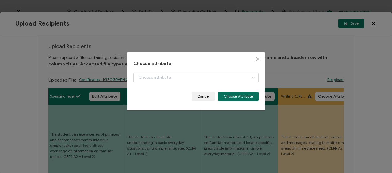
click at [230, 99] on body "Credential Designs Details Campaign Options Recipients Preview and Send All cha…" at bounding box center [196, 86] width 392 height 173
click at [238, 95] on button "Choose Attribute" at bounding box center [238, 96] width 40 height 9
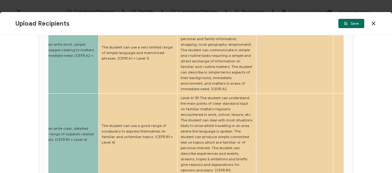
scroll to position [0, 0]
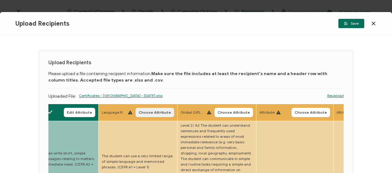
click at [157, 112] on span "Choose Attribute" at bounding box center [155, 112] width 32 height 4
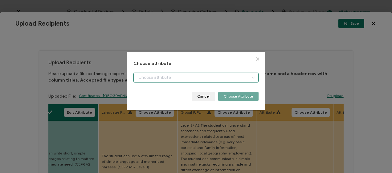
click at [160, 77] on input "dialog" at bounding box center [196, 78] width 125 height 10
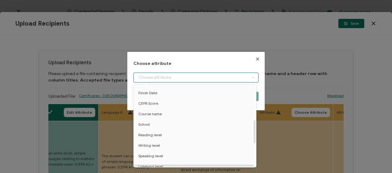
scroll to position [123, 0]
click at [152, 137] on span "Language resources level" at bounding box center [161, 136] width 45 height 10
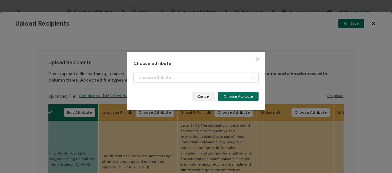
click at [240, 96] on body "Credential Designs Details Campaign Options Recipients Preview and Send All cha…" at bounding box center [196, 86] width 392 height 173
click at [227, 95] on button "Choose Attribute" at bounding box center [238, 96] width 40 height 9
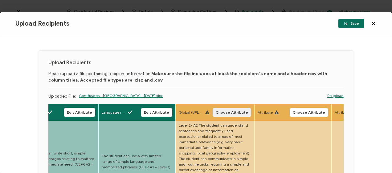
click at [233, 112] on span "Choose Attribute" at bounding box center [232, 112] width 32 height 4
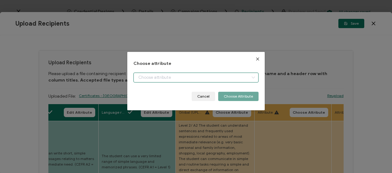
click at [187, 76] on input "dialog" at bounding box center [196, 78] width 125 height 10
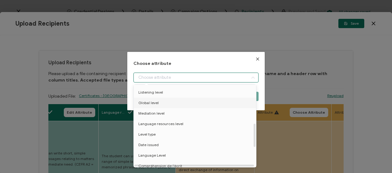
scroll to position [154, 0]
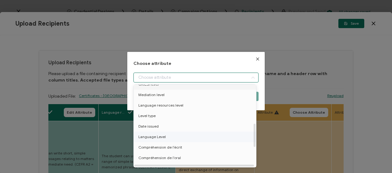
click at [160, 137] on span "Language Level" at bounding box center [152, 136] width 27 height 10
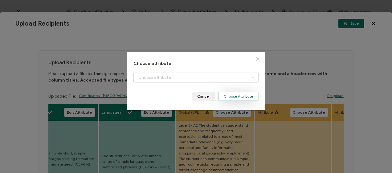
click at [234, 97] on button "Choose Attribute" at bounding box center [238, 96] width 40 height 9
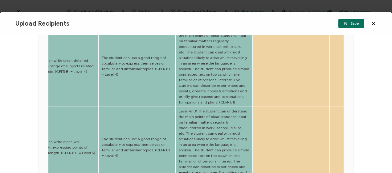
scroll to position [355, 0]
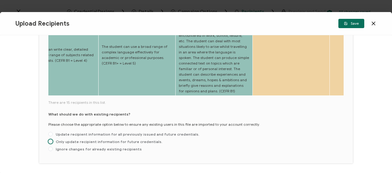
click at [56, 139] on span "Only update recipient information for future credentials." at bounding box center [108, 141] width 110 height 5
click at [53, 139] on input "Only update recipient information for future credentials." at bounding box center [50, 141] width 4 height 5
radio input "true"
click at [52, 139] on span at bounding box center [50, 141] width 4 height 4
click at [52, 139] on input "Only update recipient information for future credentials." at bounding box center [50, 141] width 4 height 5
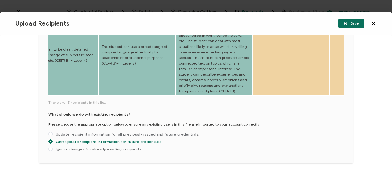
click at [359, 23] on span "Save" at bounding box center [351, 24] width 15 height 4
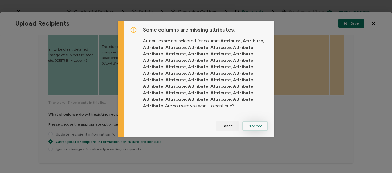
click at [245, 124] on button "Proceed" at bounding box center [256, 125] width 26 height 9
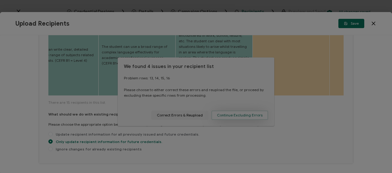
click at [223, 116] on div at bounding box center [196, 86] width 392 height 173
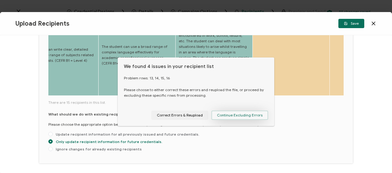
click at [231, 115] on span "Continue Excluding Errors" at bounding box center [240, 115] width 46 height 4
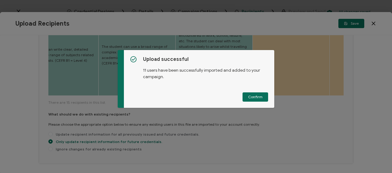
click at [260, 97] on span "Confirm" at bounding box center [255, 97] width 15 height 4
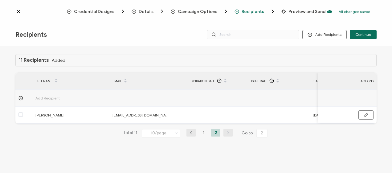
click at [189, 134] on icon "button" at bounding box center [191, 133] width 9 height 4
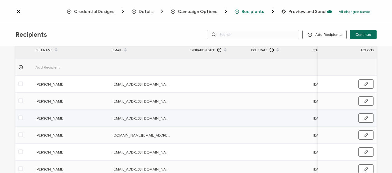
scroll to position [123, 0]
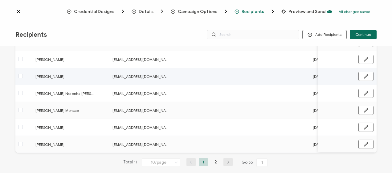
click at [226, 163] on icon "button" at bounding box center [228, 162] width 9 height 4
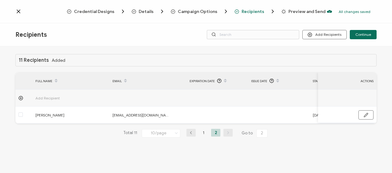
scroll to position [0, 0]
click at [364, 35] on span "Continue" at bounding box center [364, 35] width 16 height 4
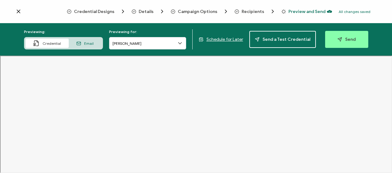
click at [228, 41] on span "Schedule for Later" at bounding box center [225, 39] width 37 height 5
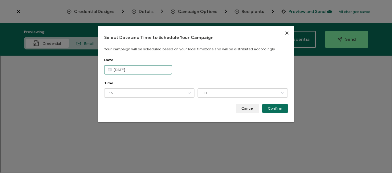
click at [136, 69] on input "[DATE]" at bounding box center [138, 69] width 68 height 9
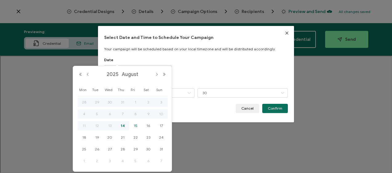
click at [136, 125] on span "15" at bounding box center [135, 125] width 7 height 7
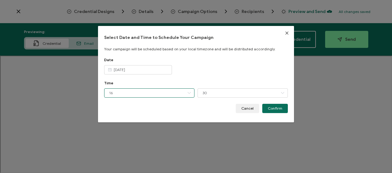
drag, startPoint x: 122, startPoint y: 92, endPoint x: 117, endPoint y: 92, distance: 4.3
click at [117, 92] on input "16" at bounding box center [149, 92] width 90 height 9
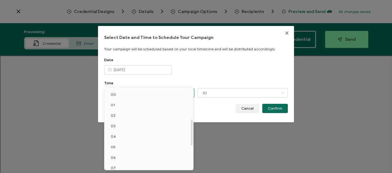
scroll to position [99, 0]
click at [112, 117] on li "12" at bounding box center [150, 121] width 91 height 10
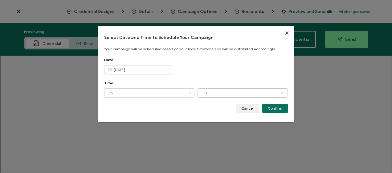
click at [279, 92] on icon "dialog" at bounding box center [283, 92] width 8 height 9
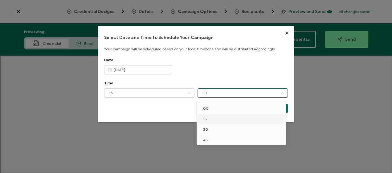
click at [204, 118] on span "15" at bounding box center [205, 118] width 4 height 5
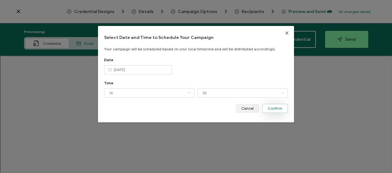
click at [277, 110] on span "Confirm" at bounding box center [275, 108] width 15 height 4
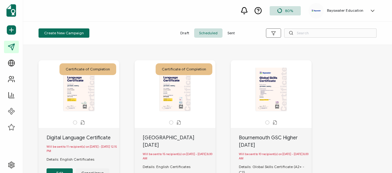
scroll to position [62, 0]
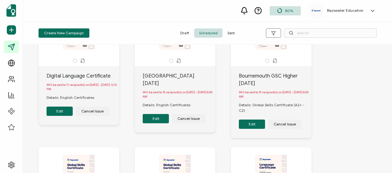
click at [65, 111] on button "Edit" at bounding box center [60, 110] width 26 height 9
